Goal: Task Accomplishment & Management: Manage account settings

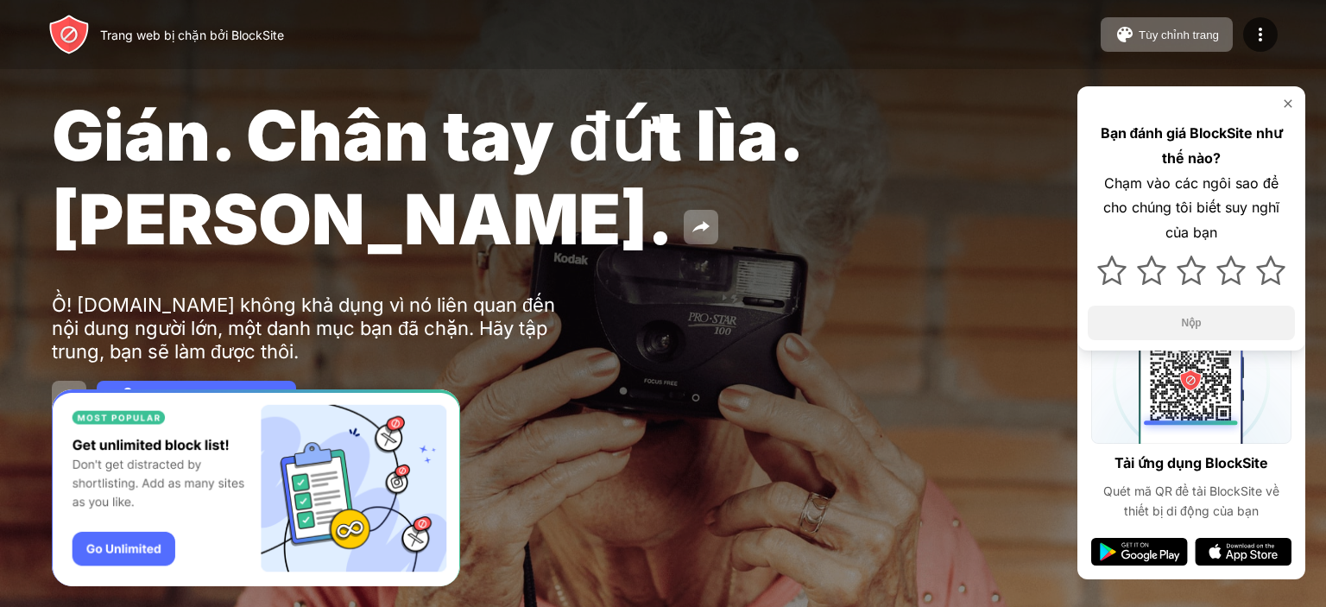
click at [567, 370] on div "Gián. Chân tay đứt lìa. [PERSON_NAME]. Ồ! [DOMAIN_NAME] không khả dụng vì nó li…" at bounding box center [663, 254] width 1326 height 509
click at [1256, 41] on img at bounding box center [1260, 34] width 21 height 21
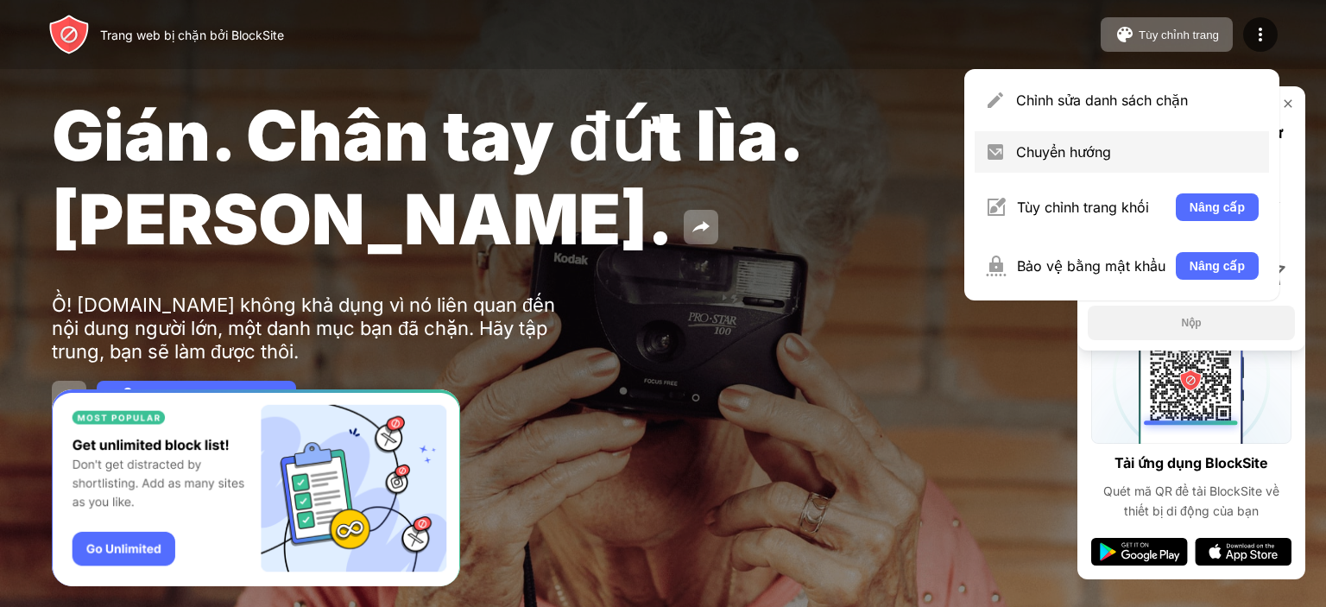
click at [1105, 160] on font "Chuyển hướng" at bounding box center [1063, 151] width 95 height 17
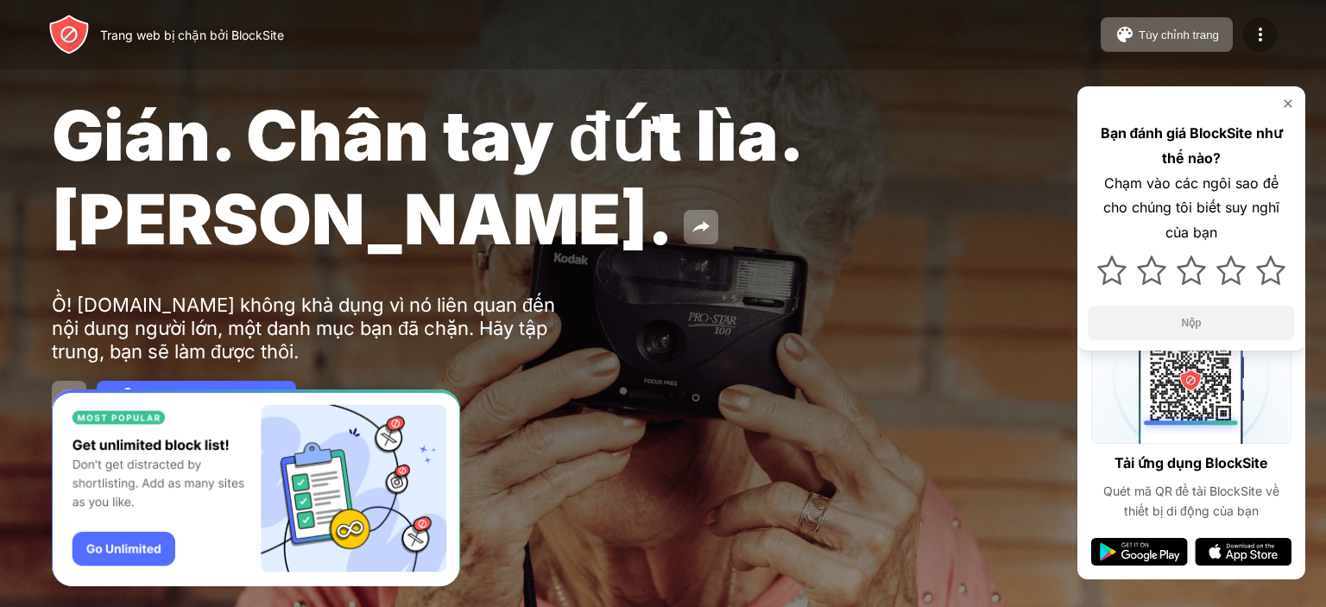
click at [1267, 47] on div at bounding box center [1260, 34] width 35 height 35
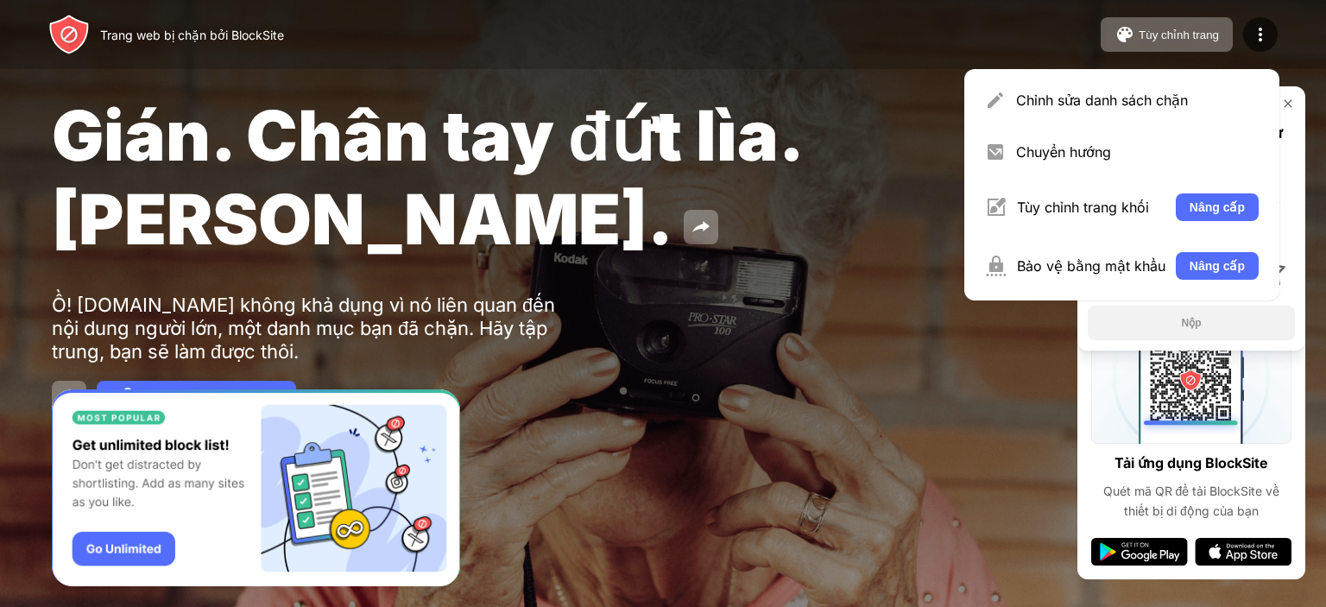
click at [1151, 94] on font "Chỉnh sửa danh sách chặn" at bounding box center [1102, 100] width 172 height 17
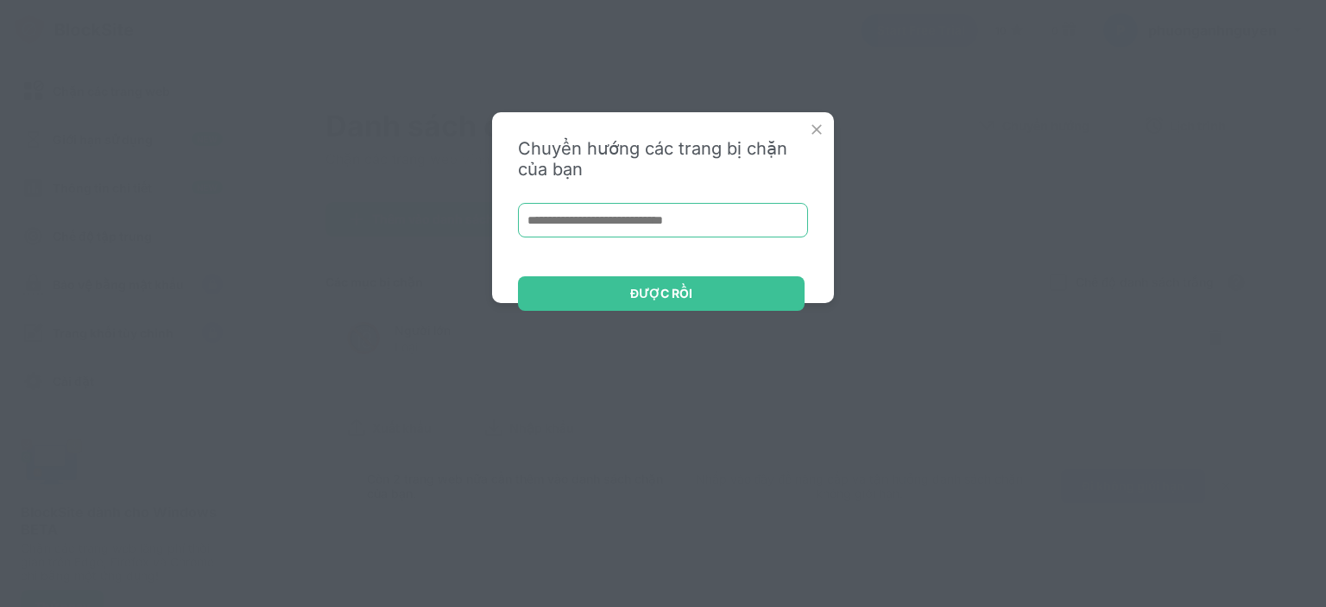
click at [686, 206] on input at bounding box center [663, 220] width 290 height 35
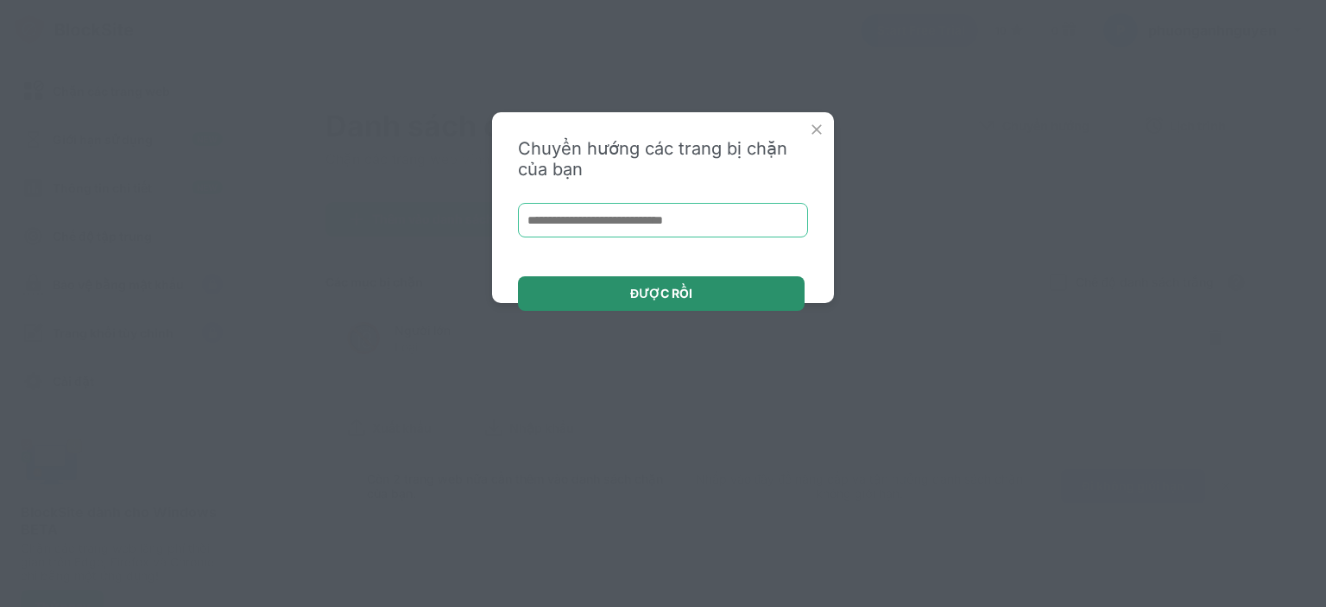
click at [691, 306] on div "ĐƯỢC RỒI" at bounding box center [661, 293] width 287 height 35
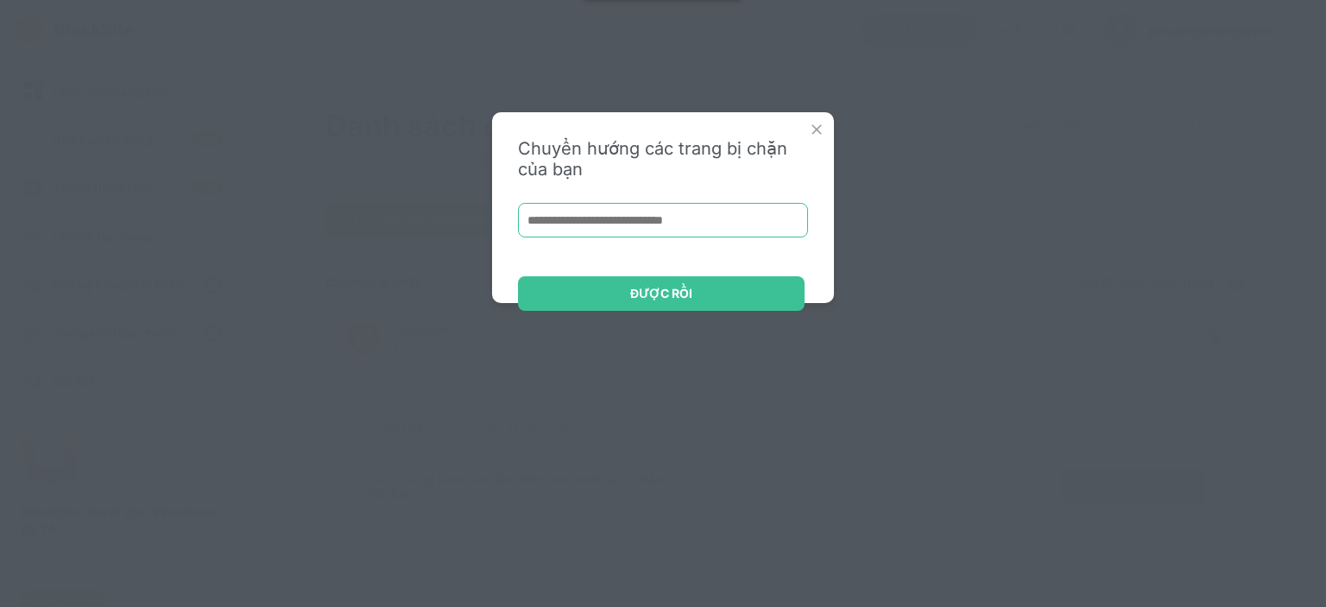
click at [658, 207] on input at bounding box center [663, 220] width 290 height 35
click at [650, 210] on input at bounding box center [663, 220] width 290 height 35
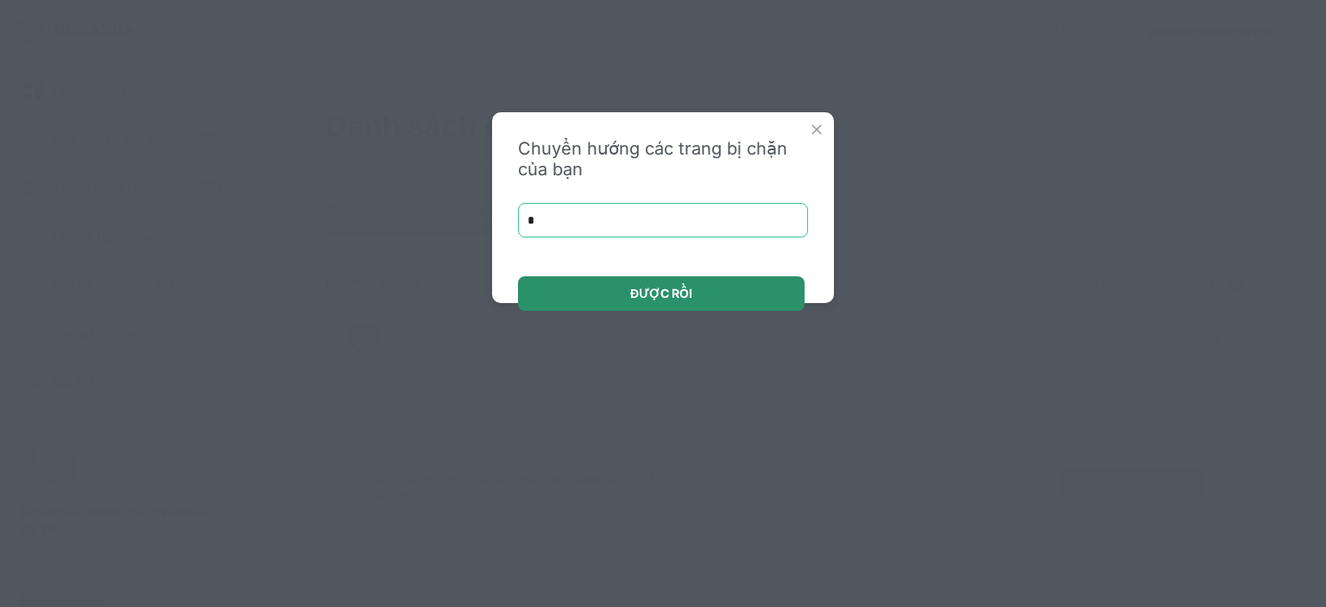
type input "*"
click at [650, 310] on div "ĐƯỢC RỒI" at bounding box center [661, 293] width 287 height 35
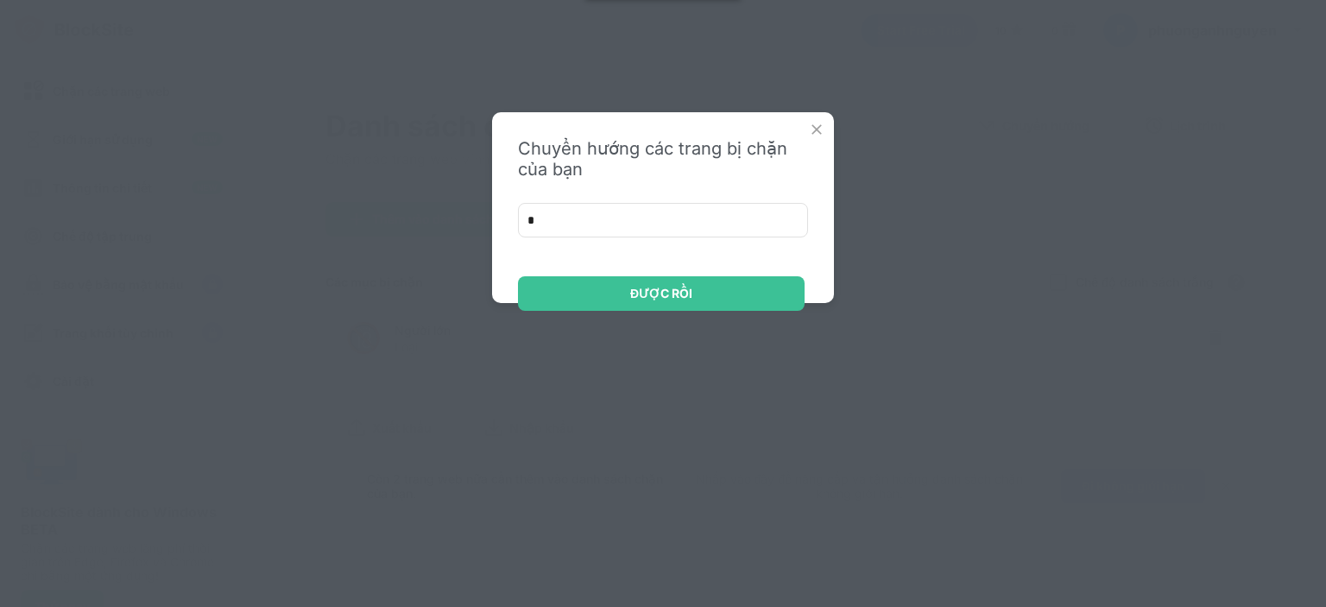
click at [819, 127] on img at bounding box center [816, 129] width 17 height 17
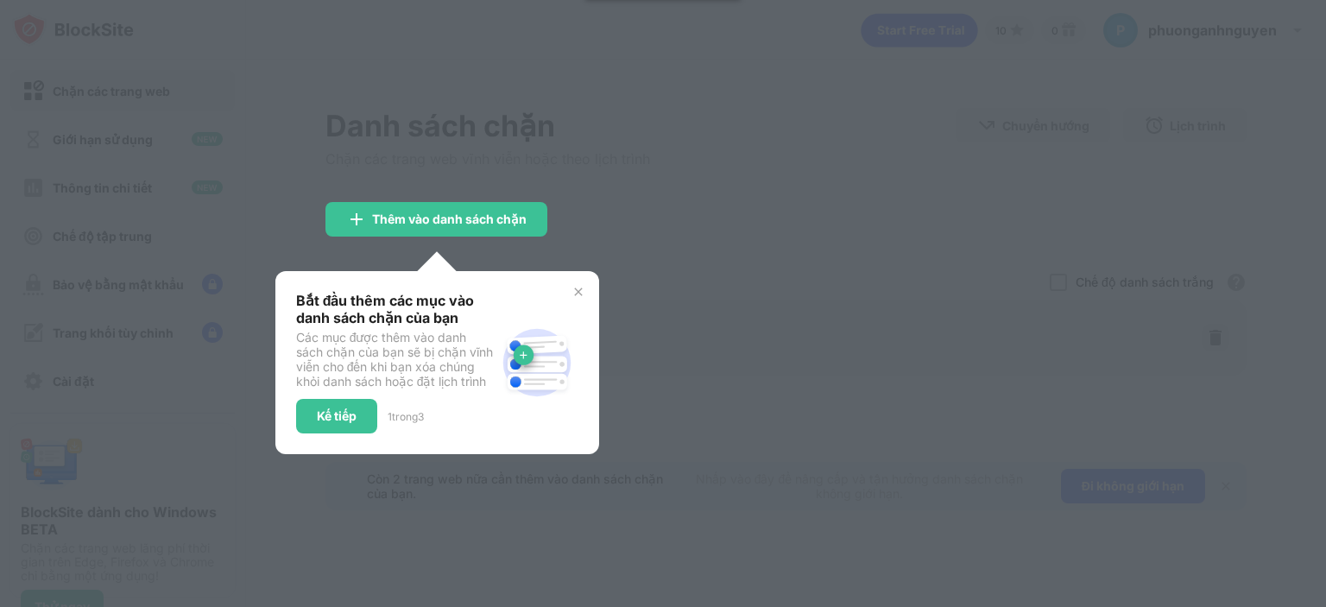
click at [653, 325] on div at bounding box center [663, 303] width 1326 height 607
click at [351, 414] on font "Kế tiếp" at bounding box center [337, 415] width 40 height 15
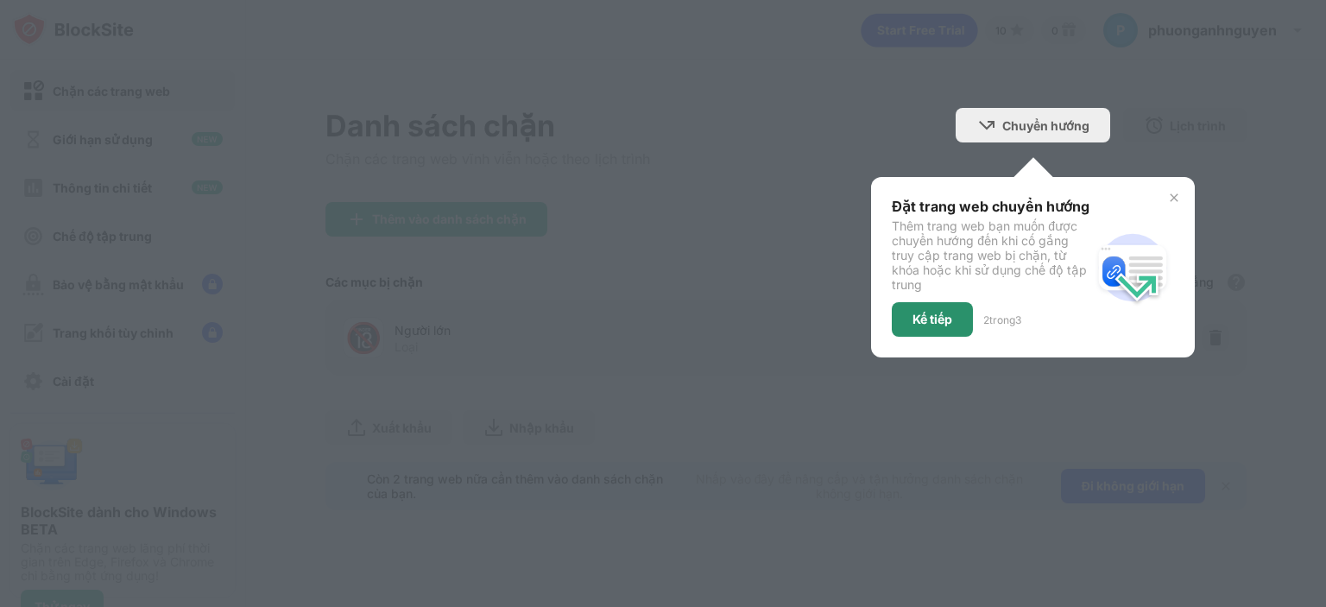
click at [914, 315] on font "Kế tiếp" at bounding box center [933, 319] width 40 height 15
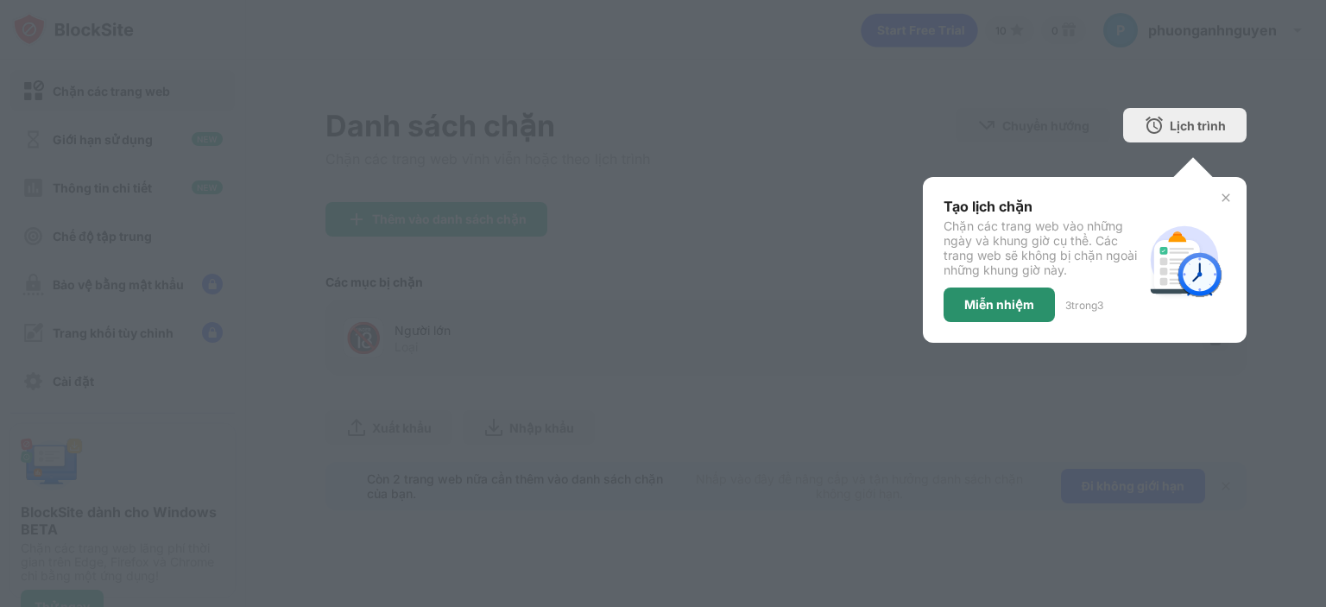
click at [965, 303] on font "Miễn nhiệm" at bounding box center [1000, 304] width 70 height 15
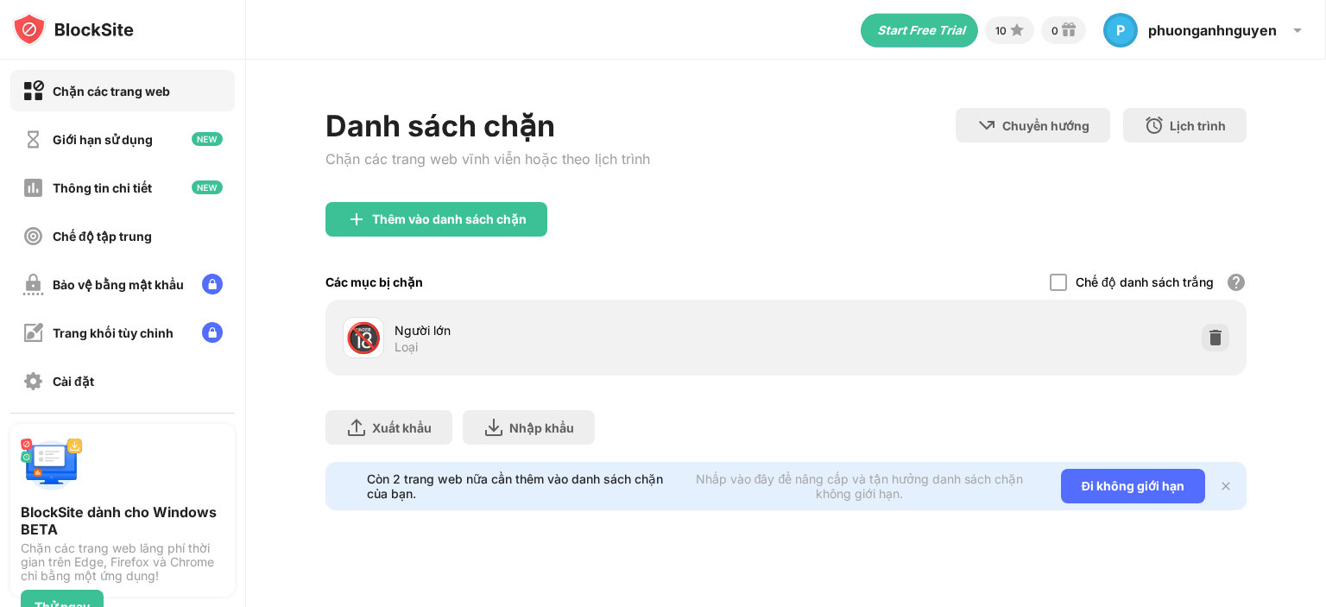
click at [508, 335] on div "Người lớn" at bounding box center [590, 330] width 391 height 18
click at [1206, 326] on div at bounding box center [1216, 338] width 28 height 28
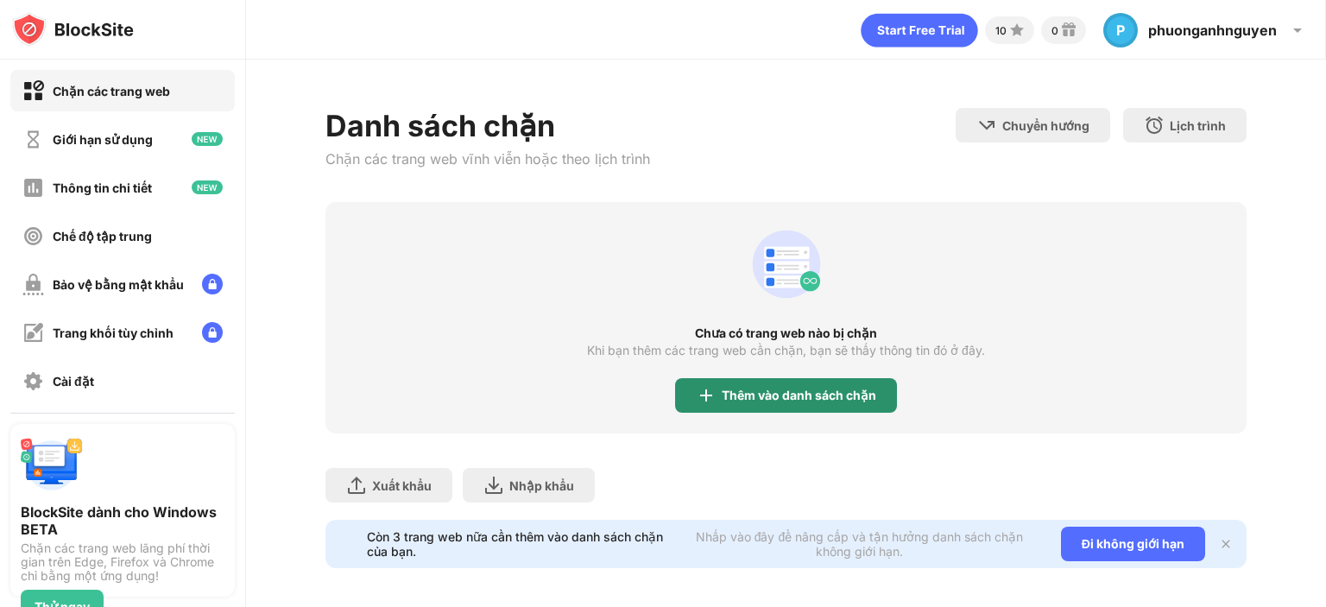
click at [755, 386] on div "Thêm vào danh sách chặn" at bounding box center [786, 395] width 222 height 35
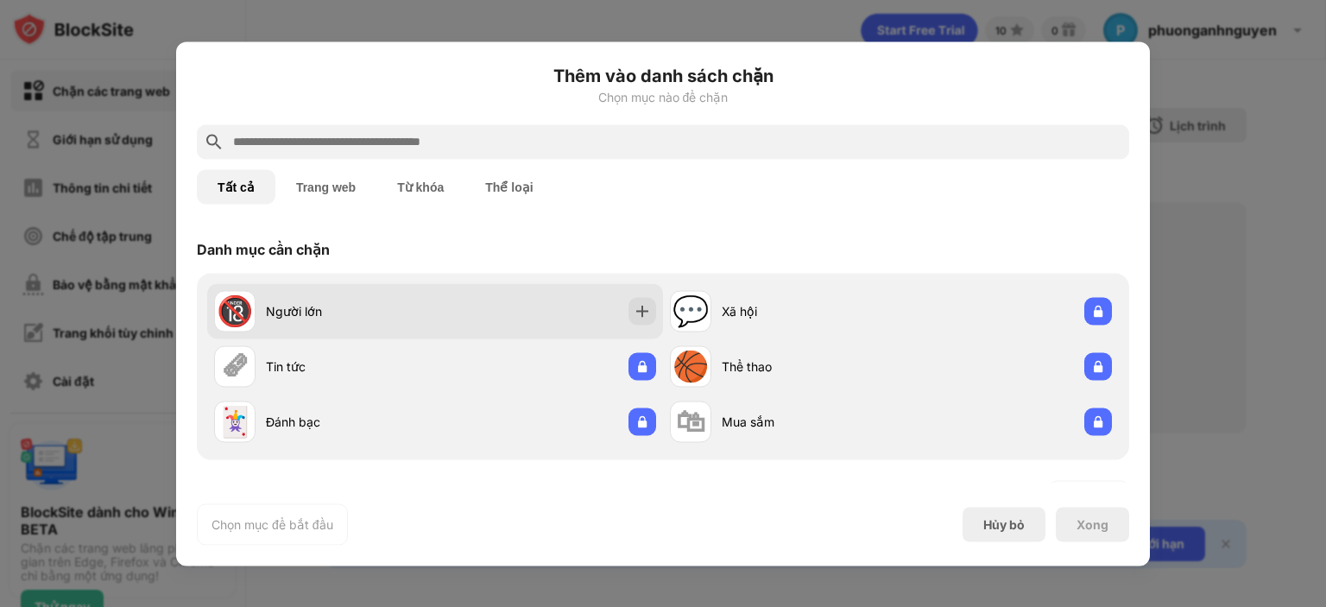
click at [636, 325] on div "🔞 Người lớn" at bounding box center [435, 310] width 456 height 55
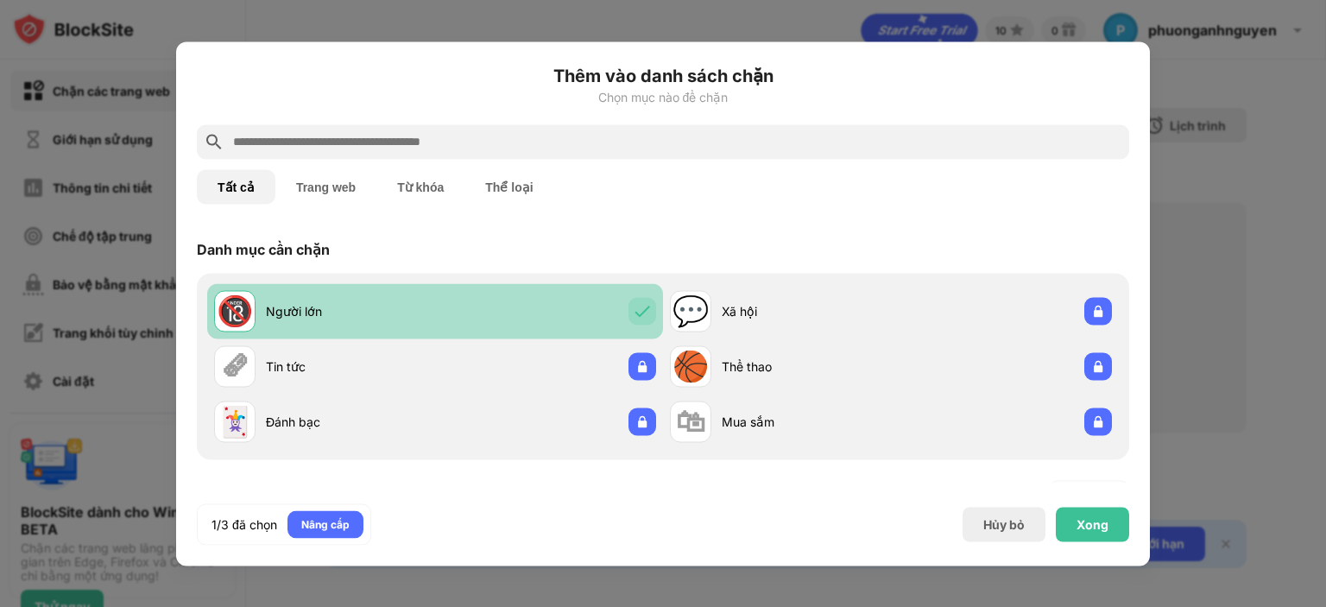
click at [635, 325] on div "🔞 Người lớn" at bounding box center [435, 310] width 456 height 55
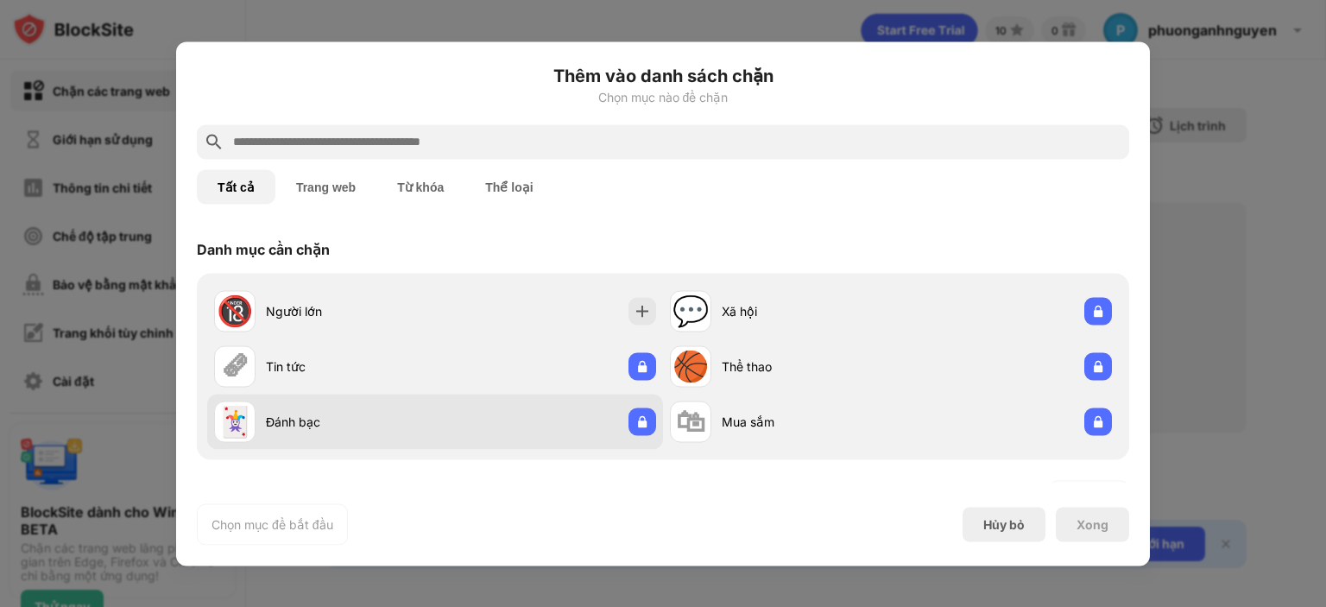
click at [566, 413] on div "🃏 Đánh bạc" at bounding box center [435, 421] width 456 height 55
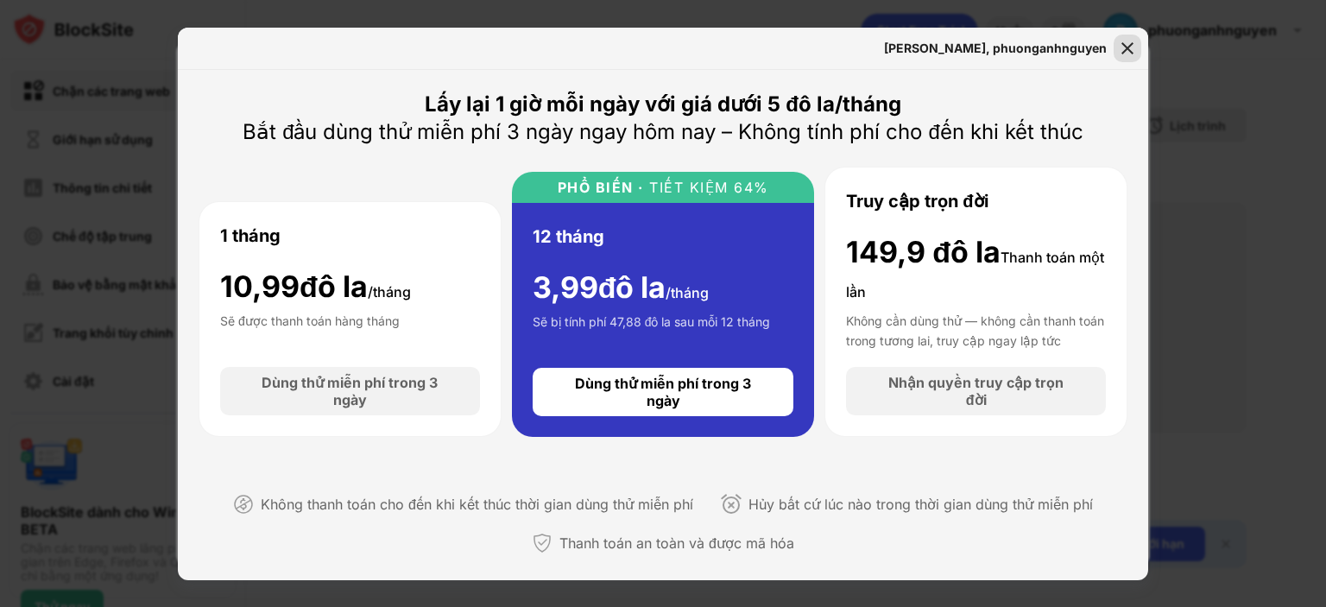
click at [1136, 51] on img at bounding box center [1127, 48] width 17 height 17
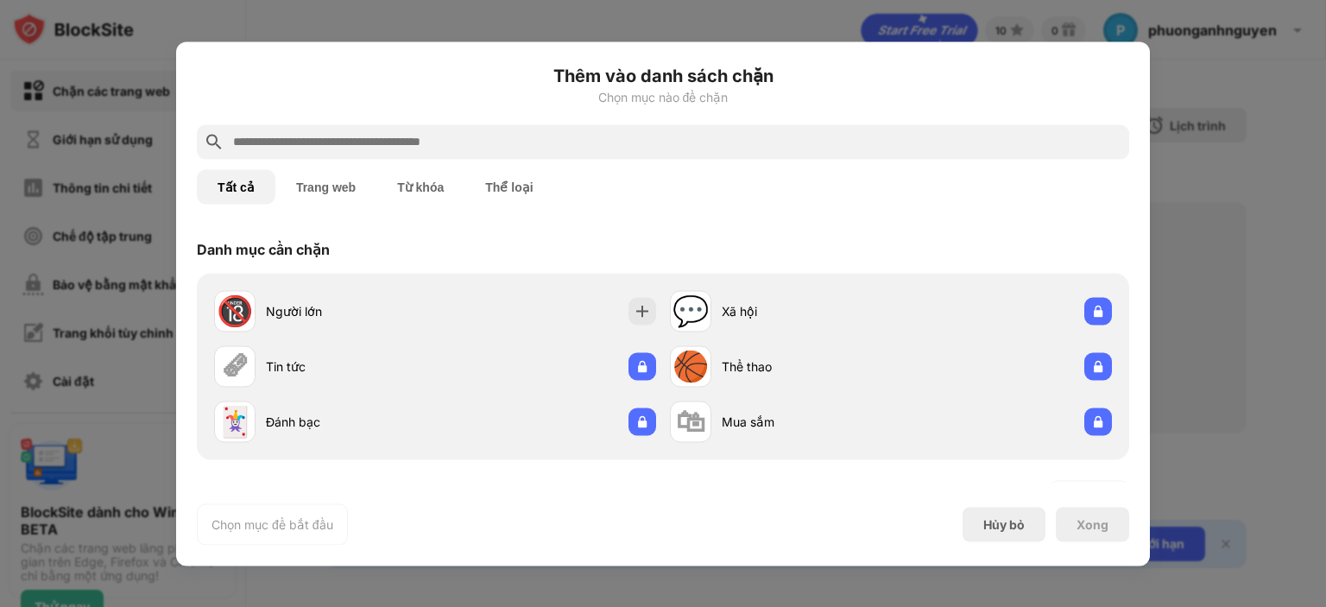
click at [1200, 44] on div at bounding box center [663, 303] width 1326 height 607
